Goal: Transaction & Acquisition: Purchase product/service

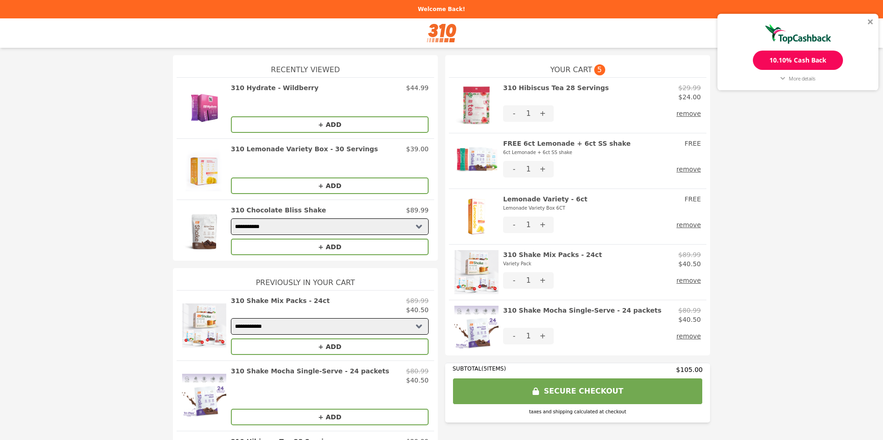
click at [785, 57] on div "10.10% Cash Back" at bounding box center [798, 60] width 90 height 19
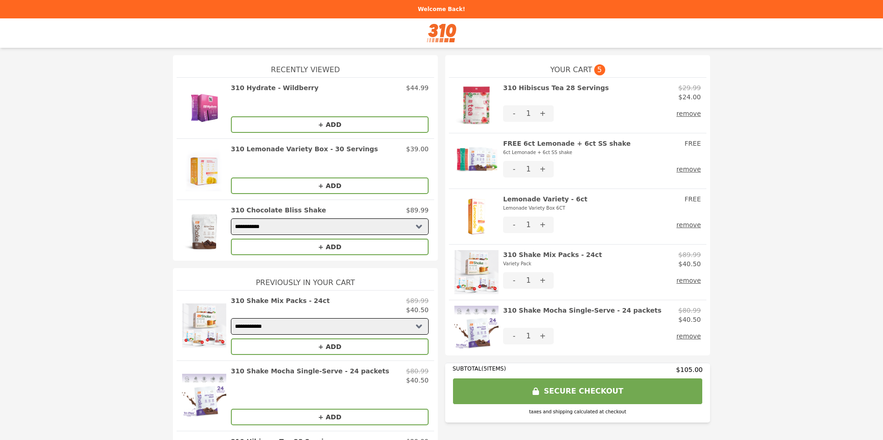
click at [444, 27] on img at bounding box center [442, 33] width 30 height 18
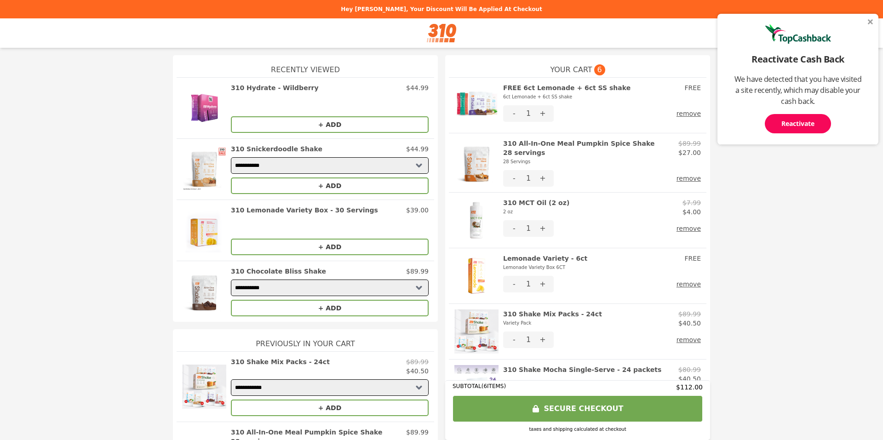
click at [785, 121] on div "Reactivate" at bounding box center [798, 123] width 66 height 19
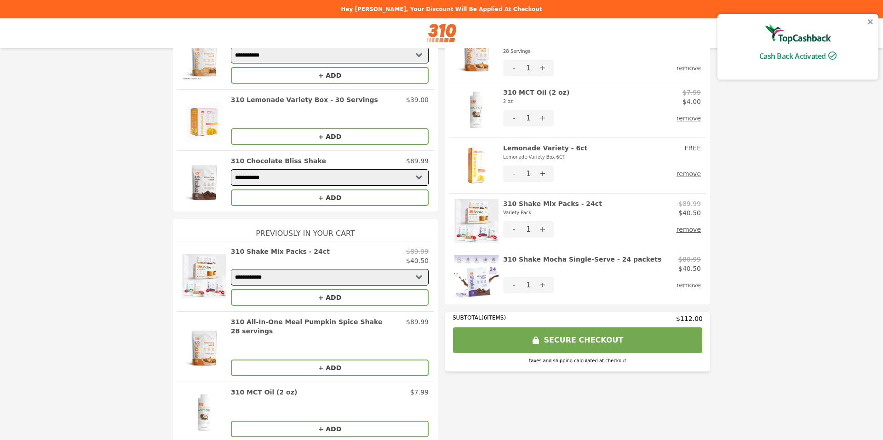
scroll to position [111, 0]
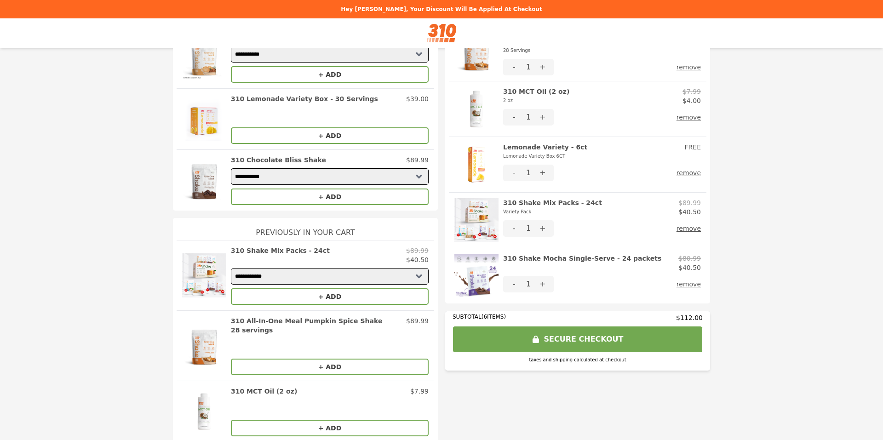
click at [566, 334] on button "SECURE CHECKOUT" at bounding box center [578, 339] width 250 height 27
